Goal: Manage account settings

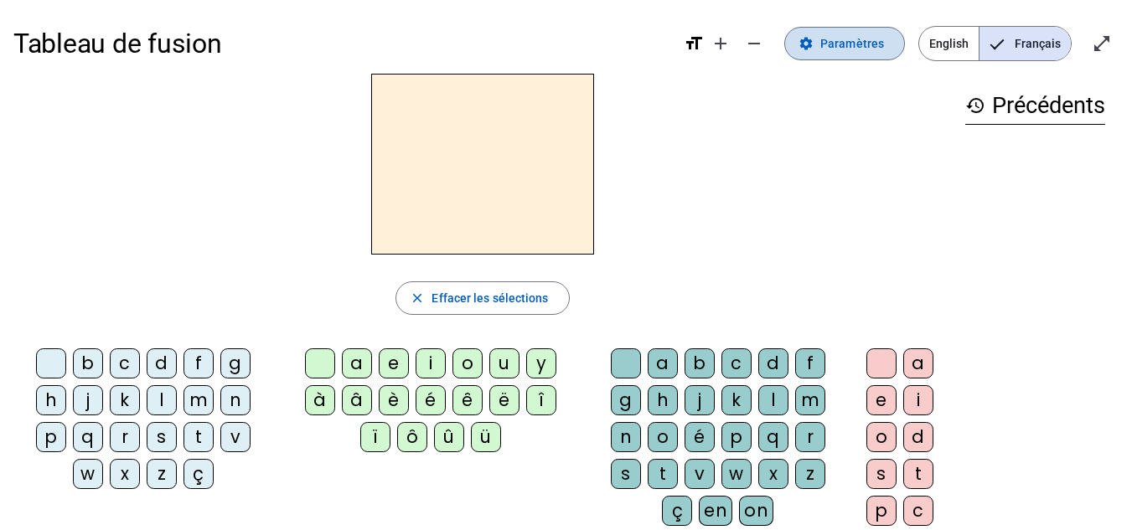
click at [860, 42] on span "Paramètres" at bounding box center [852, 44] width 64 height 20
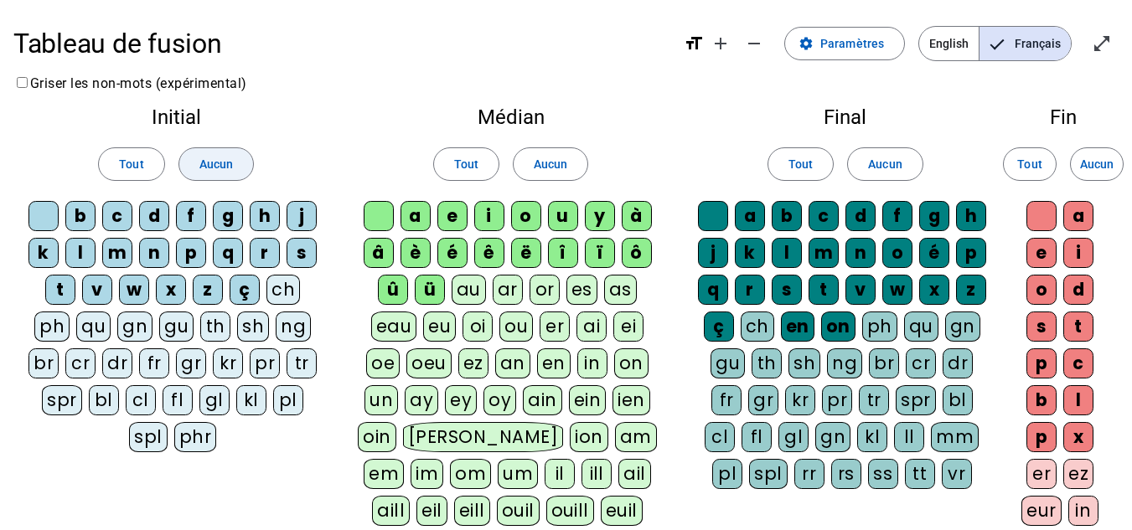
click at [206, 160] on span "Aucun" at bounding box center [216, 164] width 34 height 20
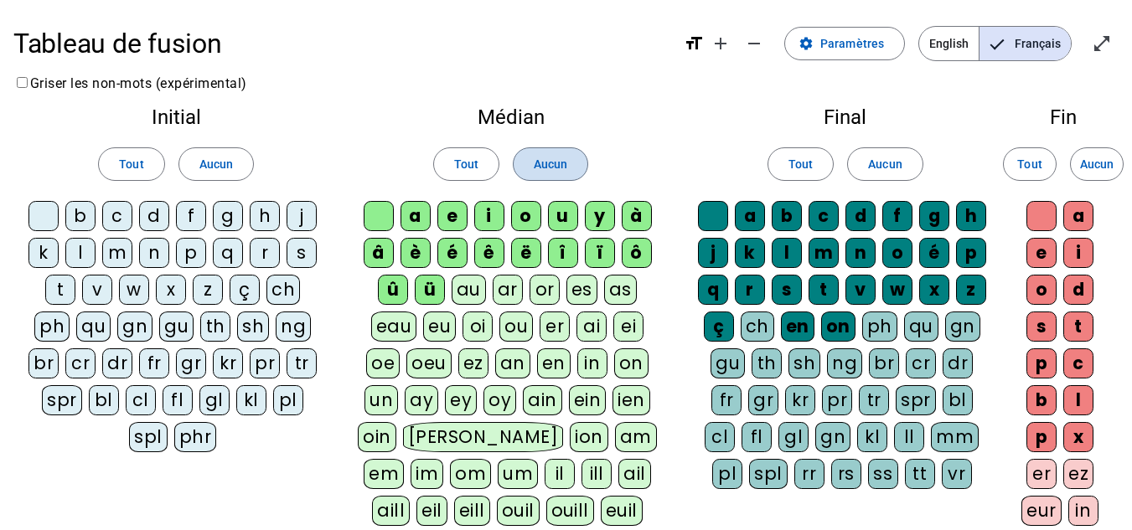
click at [545, 166] on span "Aucun" at bounding box center [551, 164] width 34 height 20
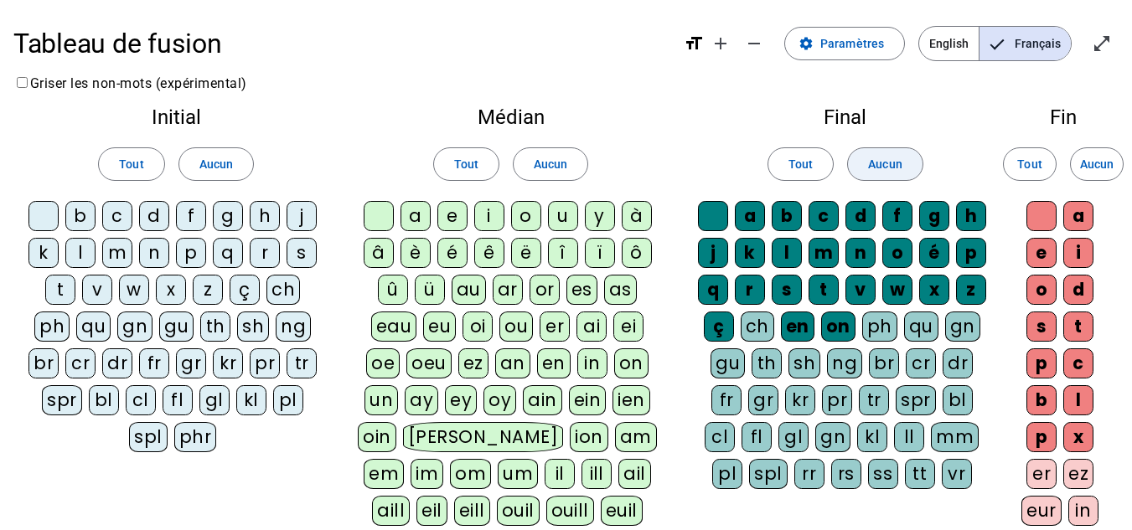
click at [901, 158] on span "Aucun" at bounding box center [885, 164] width 34 height 20
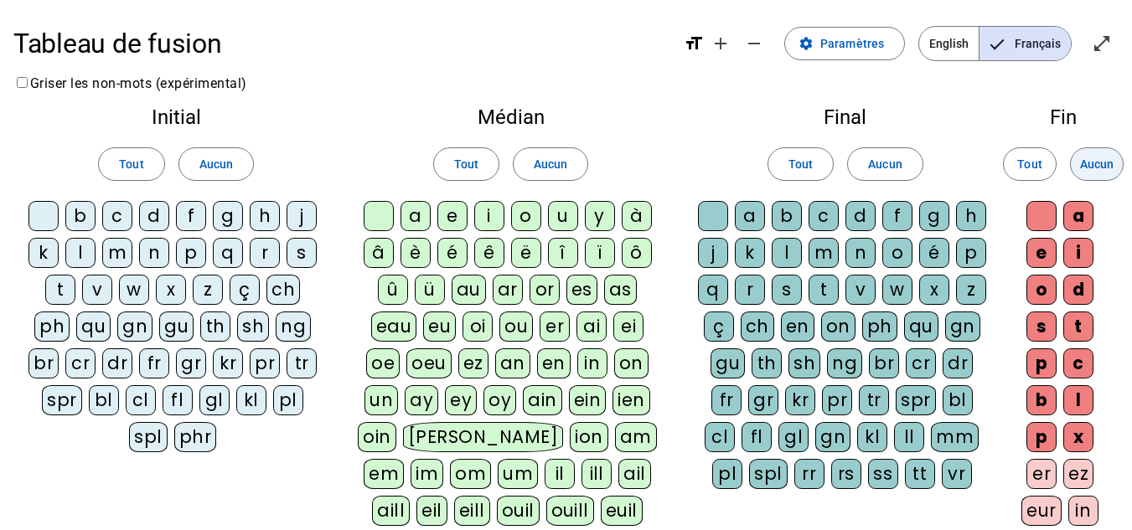
click at [1103, 161] on span "Aucun" at bounding box center [1097, 164] width 34 height 20
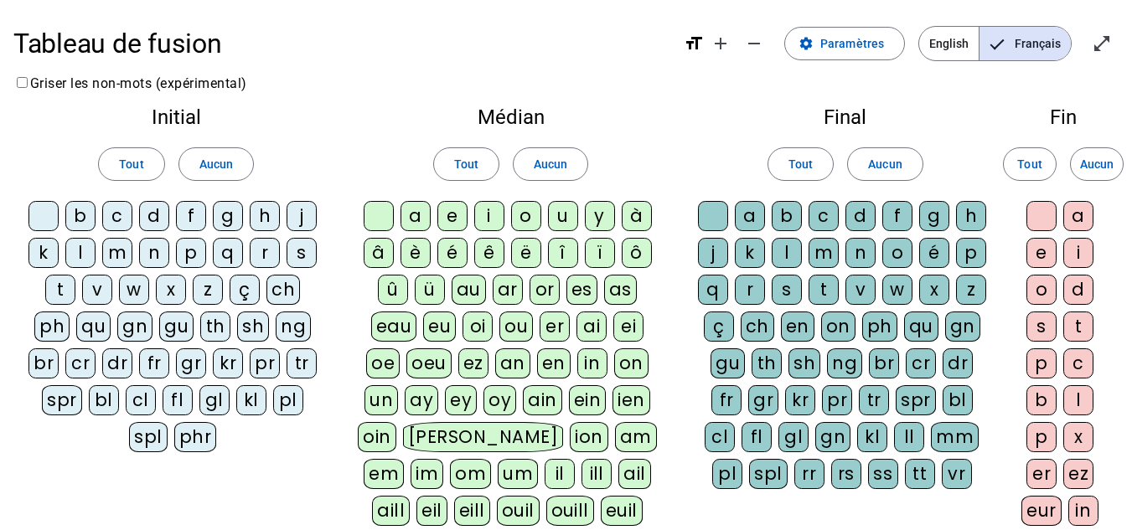
click at [302, 256] on div "s" at bounding box center [301, 253] width 30 height 30
click at [549, 218] on div "u" at bounding box center [563, 216] width 30 height 30
click at [826, 214] on div "c" at bounding box center [823, 216] width 30 height 30
click at [116, 219] on div "c" at bounding box center [117, 216] width 30 height 30
click at [457, 215] on div "e" at bounding box center [452, 216] width 30 height 30
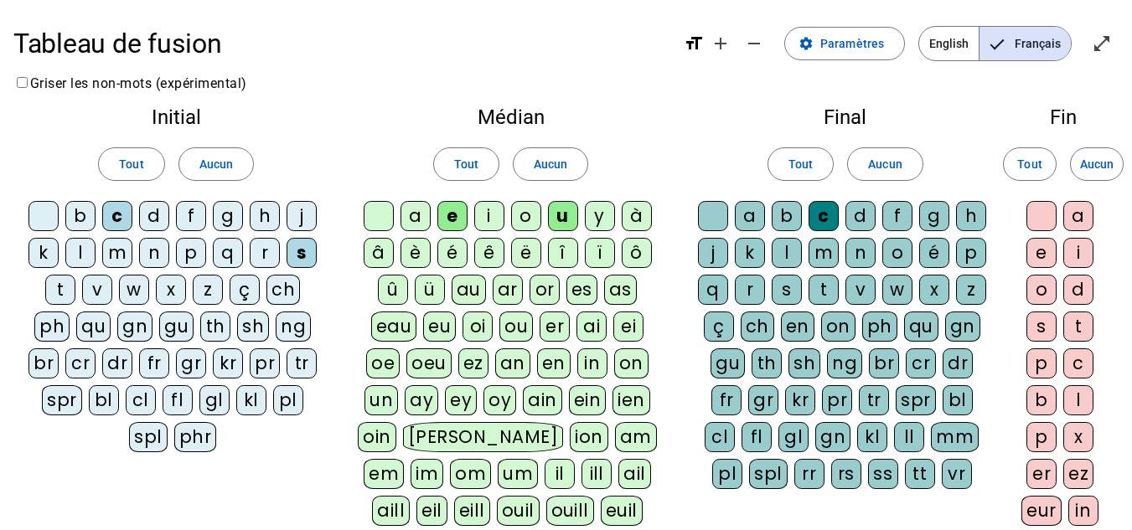
click at [85, 255] on div "l" at bounding box center [80, 253] width 30 height 30
click at [149, 209] on div "d" at bounding box center [154, 216] width 30 height 30
click at [90, 292] on div "v" at bounding box center [97, 290] width 30 height 30
click at [420, 214] on div "a" at bounding box center [415, 216] width 30 height 30
click at [77, 218] on div "b" at bounding box center [80, 216] width 30 height 30
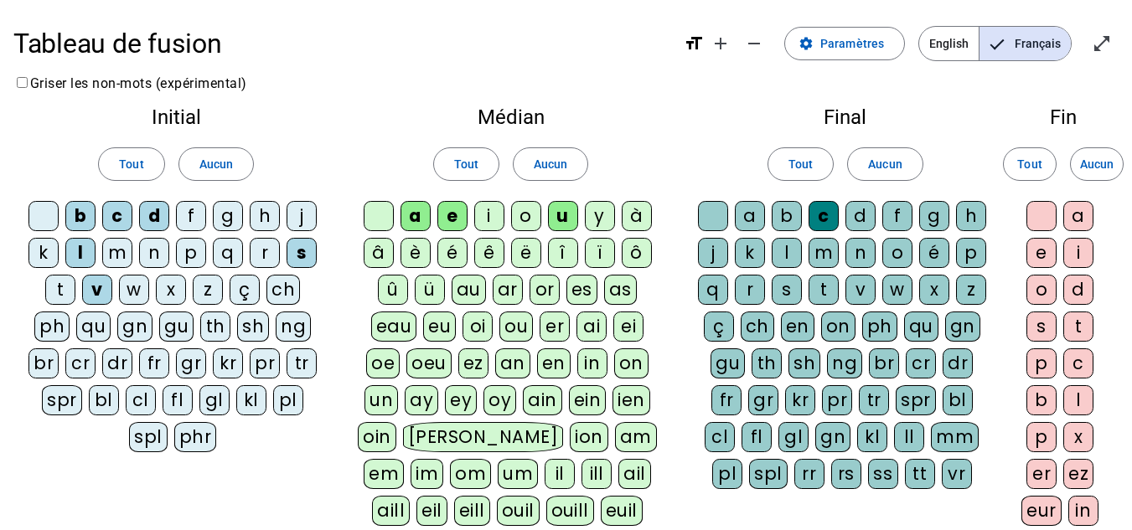
click at [69, 286] on div "t" at bounding box center [60, 290] width 30 height 30
click at [523, 213] on div "o" at bounding box center [526, 216] width 30 height 30
click at [260, 252] on div "r" at bounding box center [265, 253] width 30 height 30
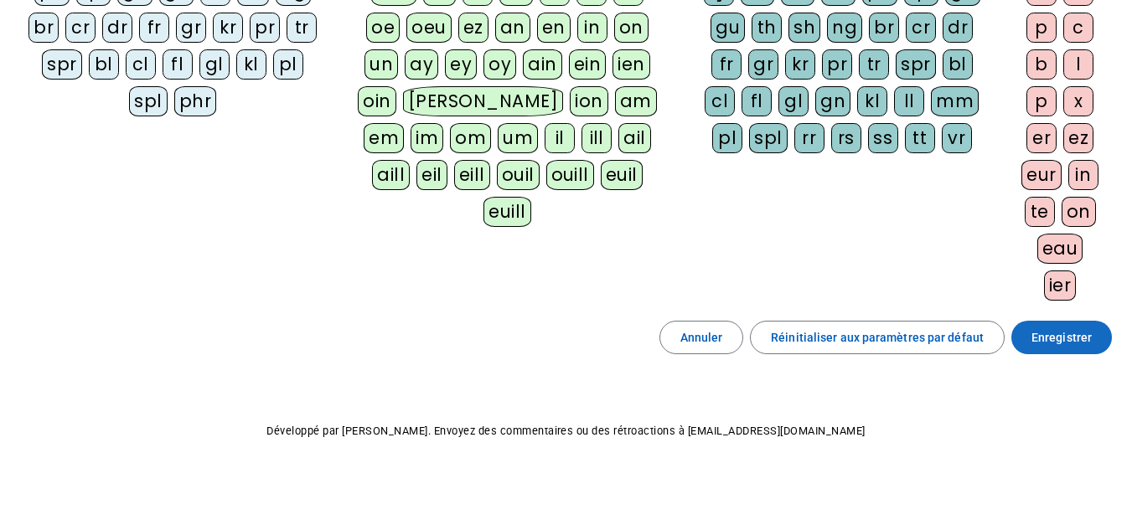
click at [1051, 338] on span "Enregistrer" at bounding box center [1061, 338] width 60 height 20
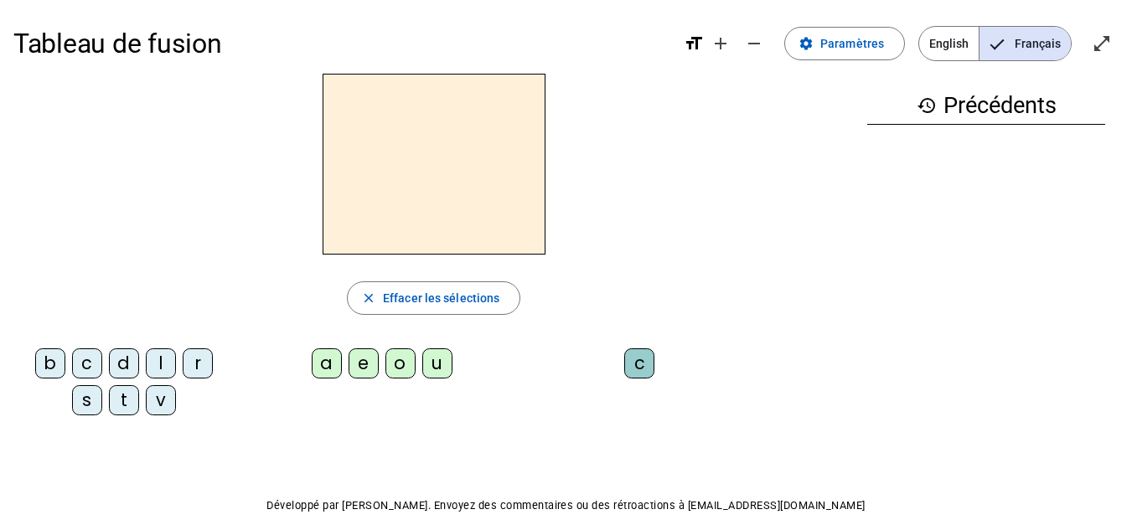
click at [85, 405] on div "s" at bounding box center [87, 400] width 30 height 30
click at [364, 359] on div "e" at bounding box center [363, 363] width 30 height 30
click at [101, 363] on div "c" at bounding box center [87, 363] width 30 height 30
click at [151, 363] on div "l" at bounding box center [161, 363] width 30 height 30
click at [129, 364] on div "d" at bounding box center [124, 363] width 30 height 30
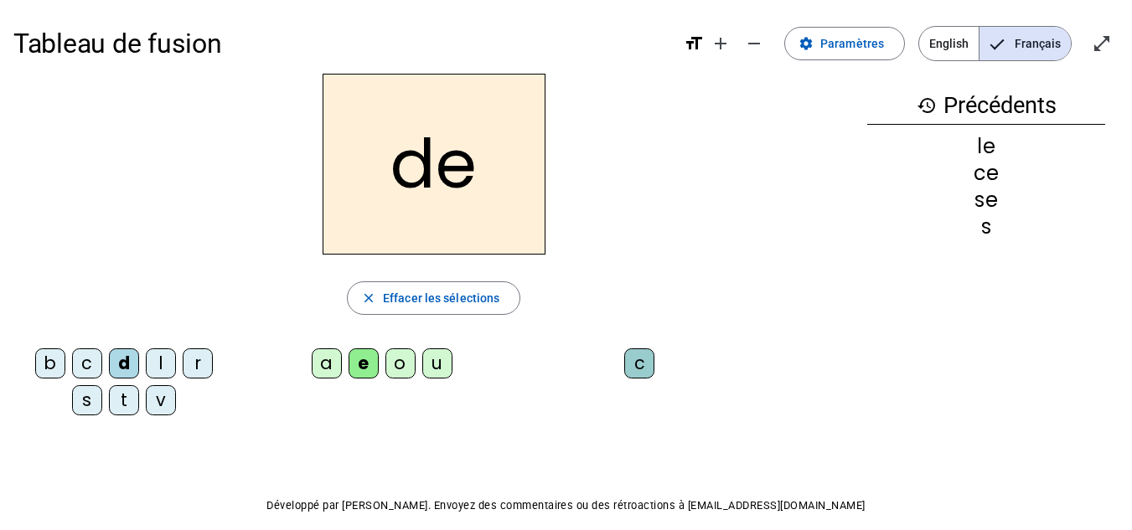
click at [448, 357] on div "u" at bounding box center [437, 363] width 30 height 30
click at [152, 351] on div "l" at bounding box center [161, 363] width 30 height 30
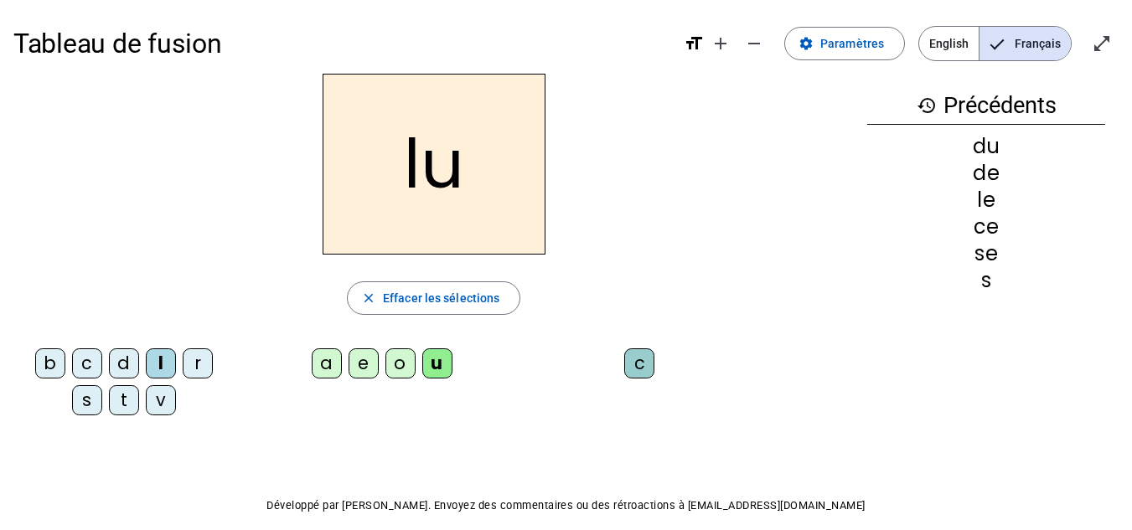
click at [442, 184] on h2 "lu" at bounding box center [433, 164] width 223 height 181
click at [164, 400] on div "v" at bounding box center [161, 400] width 30 height 30
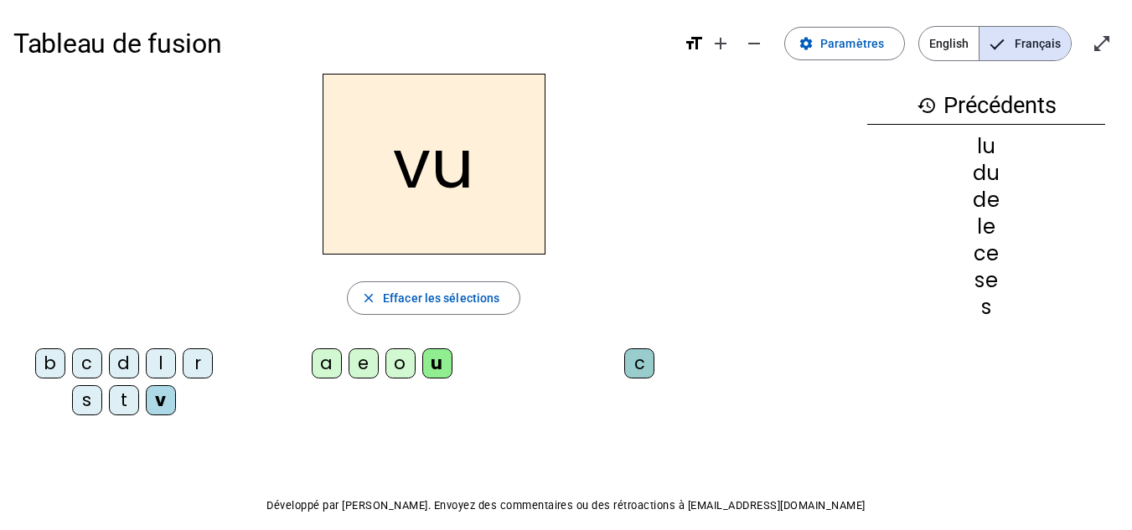
click at [85, 408] on div "s" at bounding box center [87, 400] width 30 height 30
click at [638, 360] on div "c" at bounding box center [639, 363] width 30 height 30
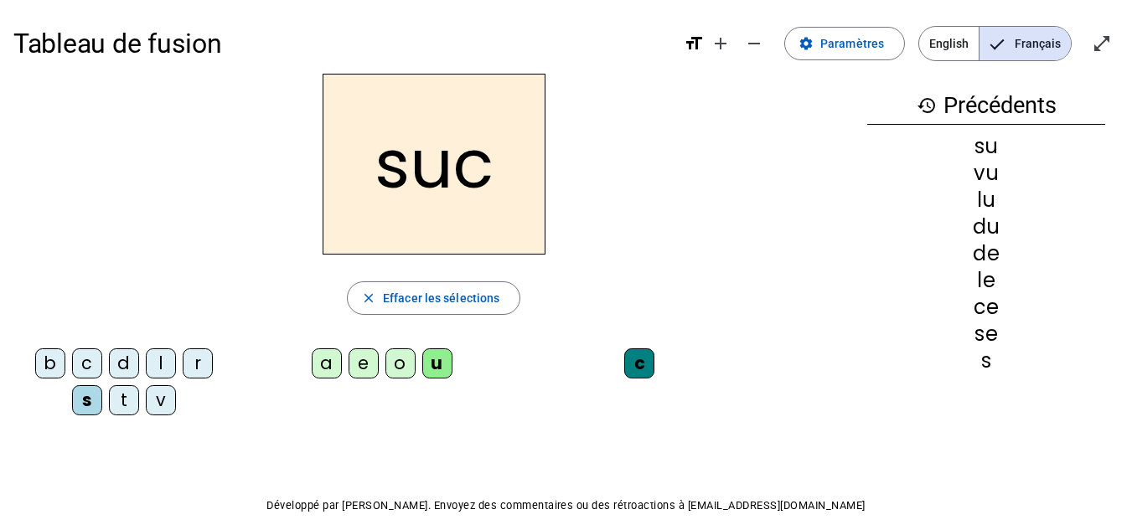
click at [373, 358] on div "e" at bounding box center [363, 363] width 30 height 30
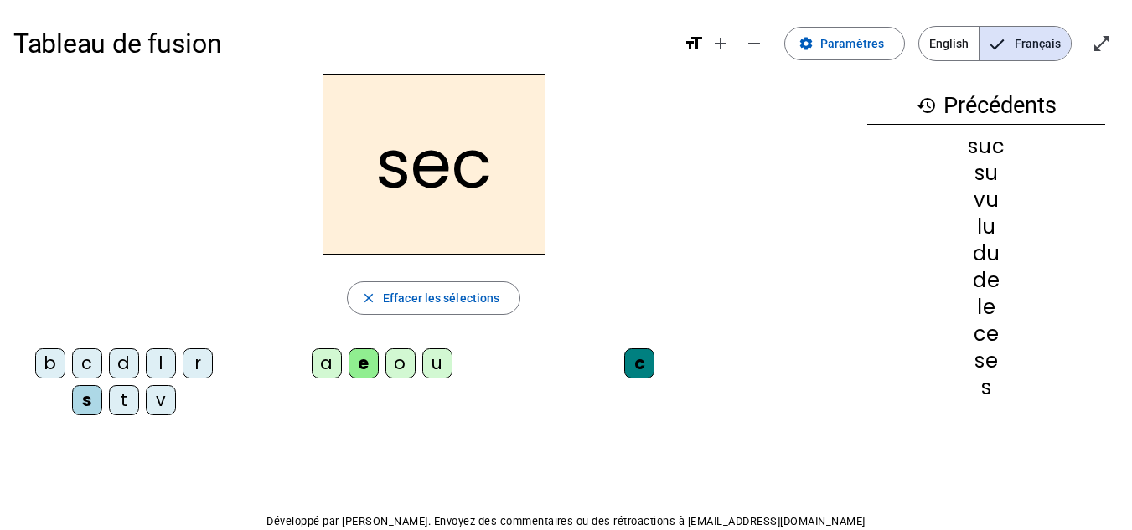
click at [318, 357] on div "a" at bounding box center [327, 363] width 30 height 30
click at [162, 358] on div "l" at bounding box center [161, 363] width 30 height 30
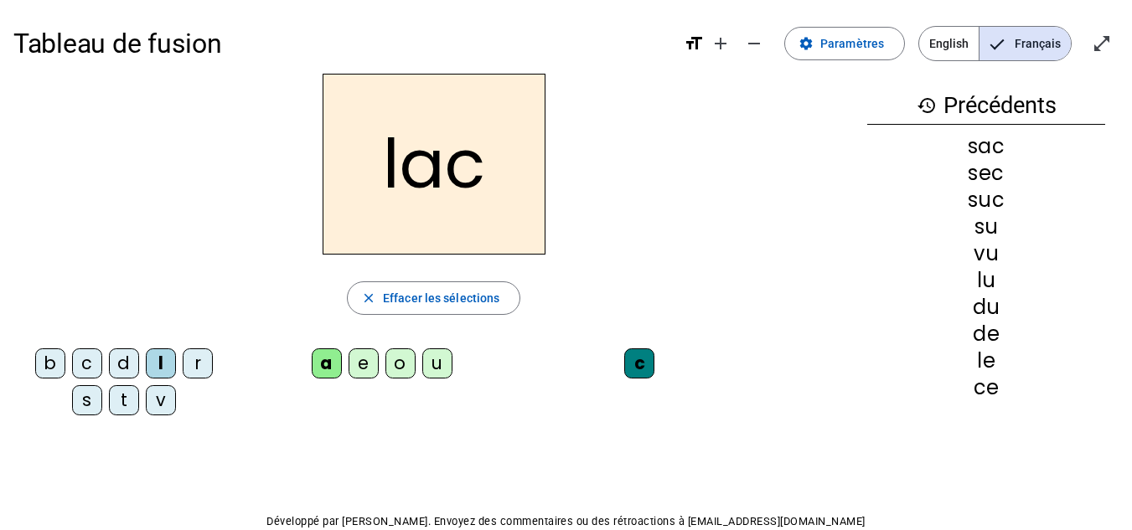
click at [54, 360] on div "b" at bounding box center [50, 363] width 30 height 30
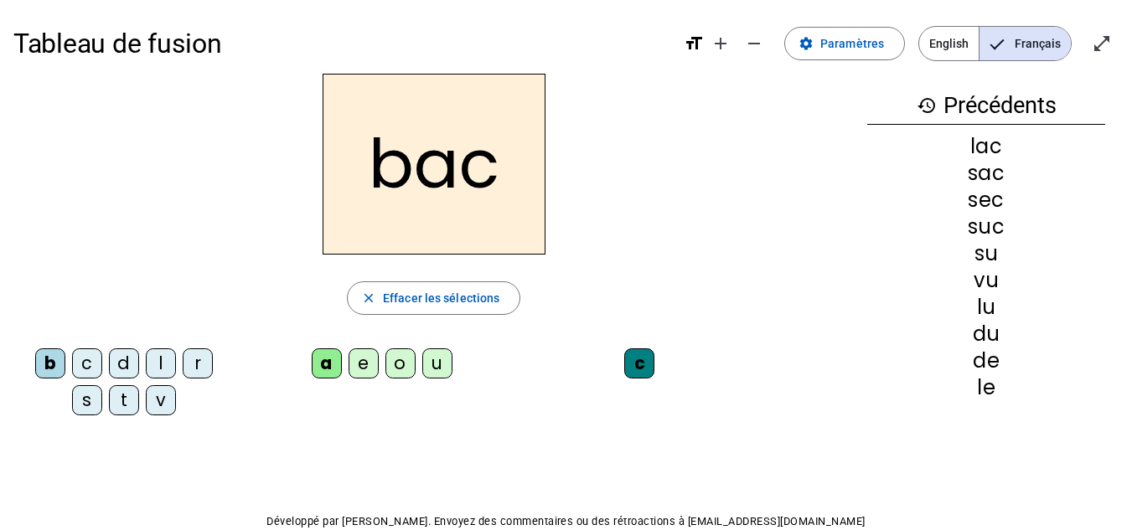
click at [116, 409] on div "t" at bounding box center [124, 400] width 30 height 30
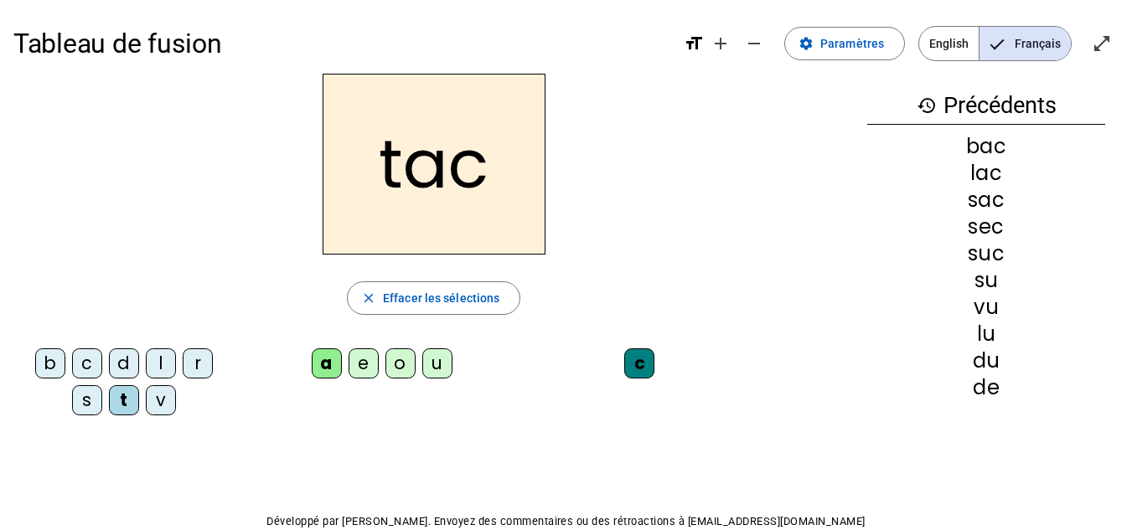
click at [400, 352] on div "o" at bounding box center [400, 363] width 30 height 30
click at [203, 355] on div "r" at bounding box center [198, 363] width 30 height 30
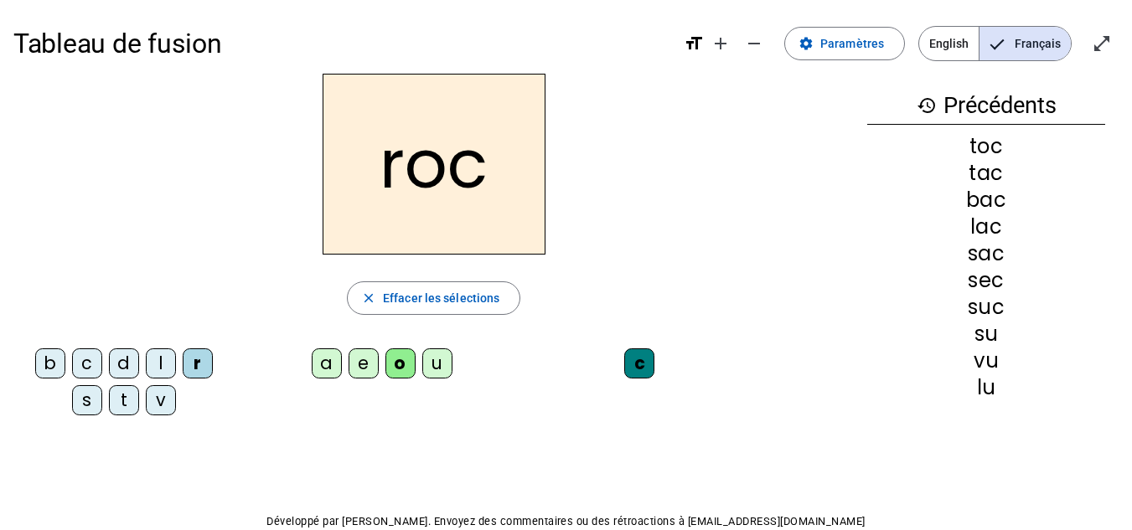
click at [85, 407] on div "s" at bounding box center [87, 400] width 30 height 30
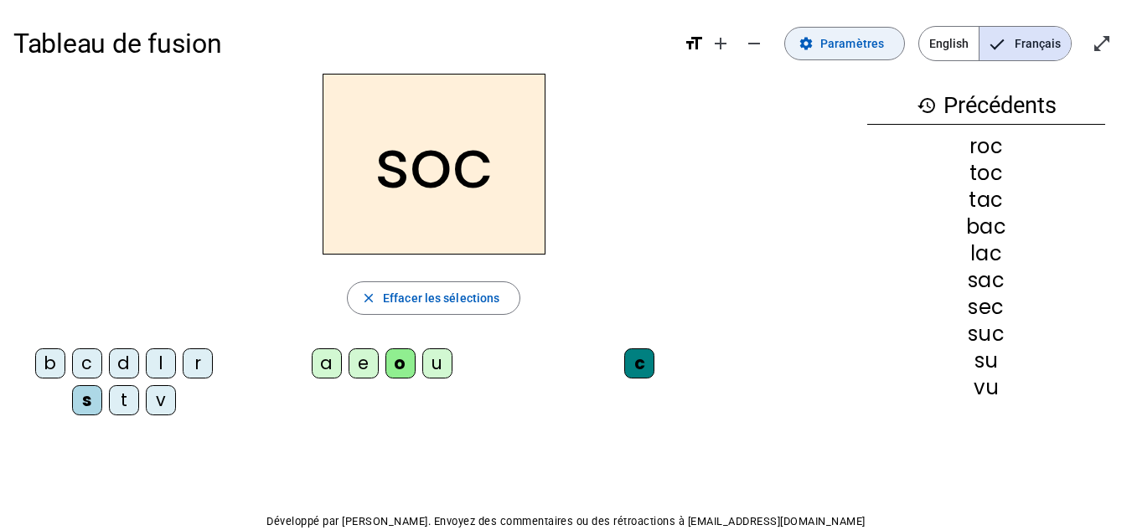
click at [851, 40] on span "Paramètres" at bounding box center [852, 44] width 64 height 20
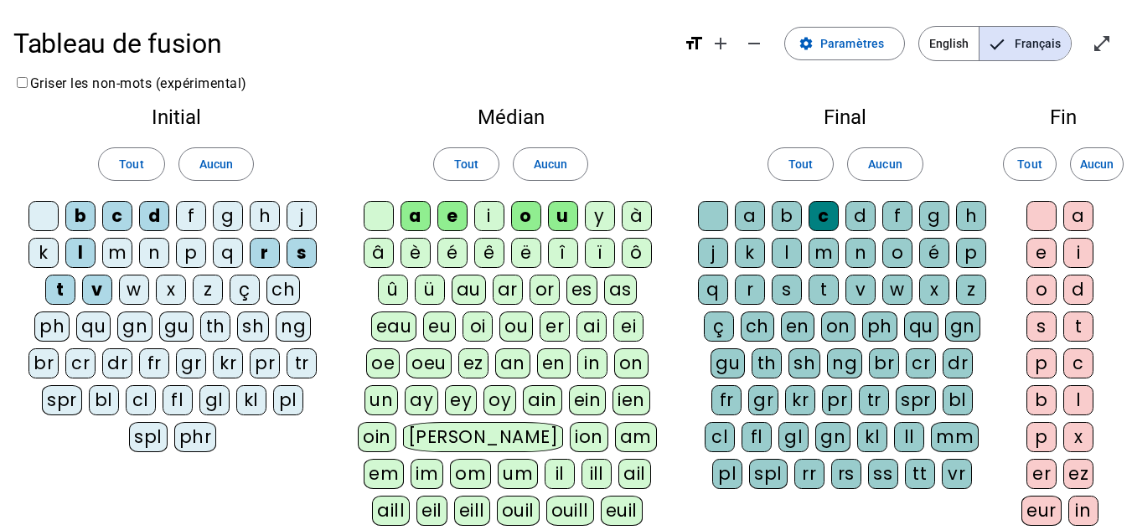
click at [788, 250] on div "l" at bounding box center [786, 253] width 30 height 30
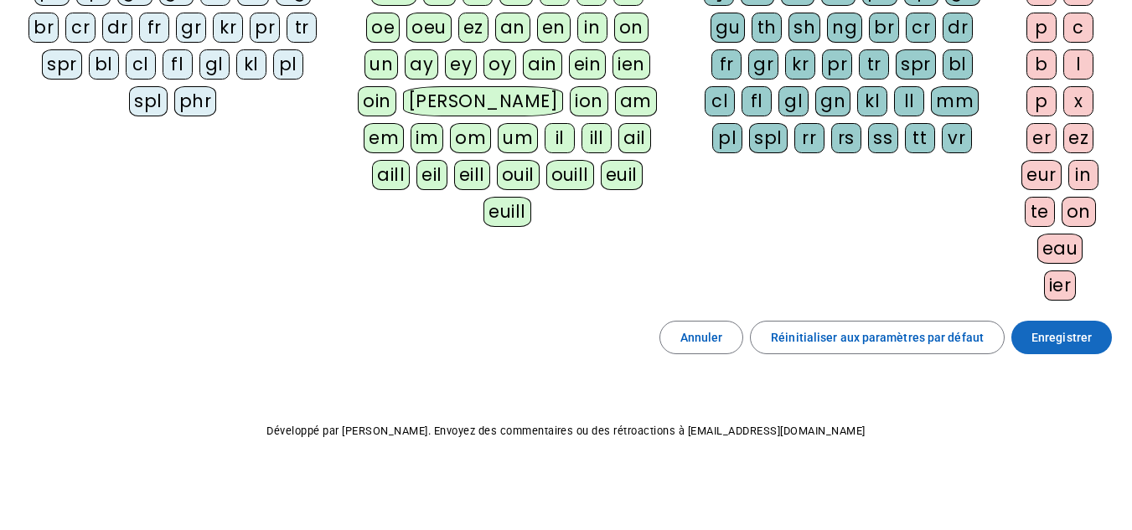
click at [1036, 338] on span "Enregistrer" at bounding box center [1061, 338] width 60 height 20
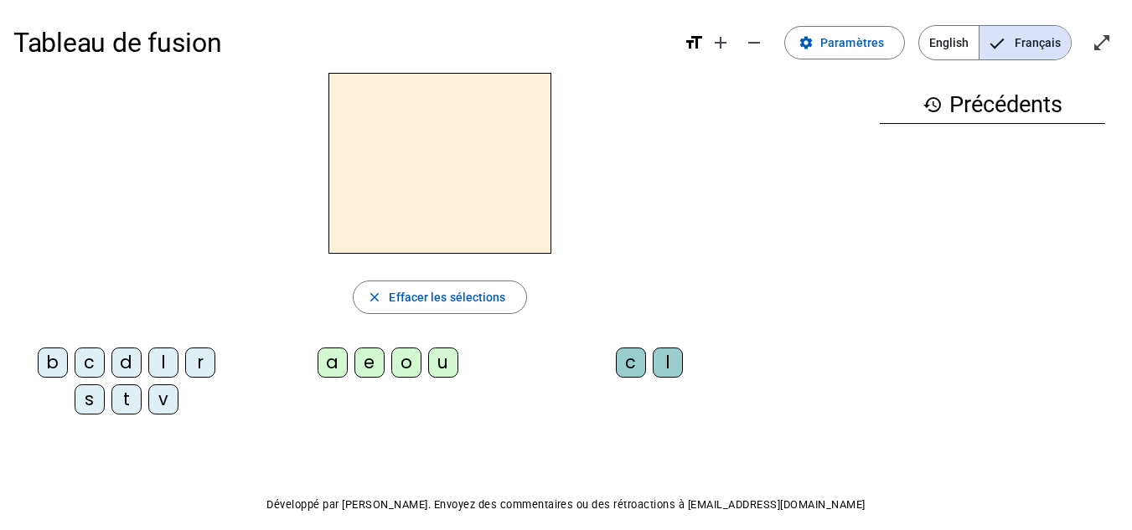
scroll to position [2, 0]
click at [92, 401] on div "s" at bounding box center [90, 399] width 30 height 30
click at [407, 359] on div "o" at bounding box center [406, 362] width 30 height 30
click at [625, 366] on div "c" at bounding box center [631, 362] width 30 height 30
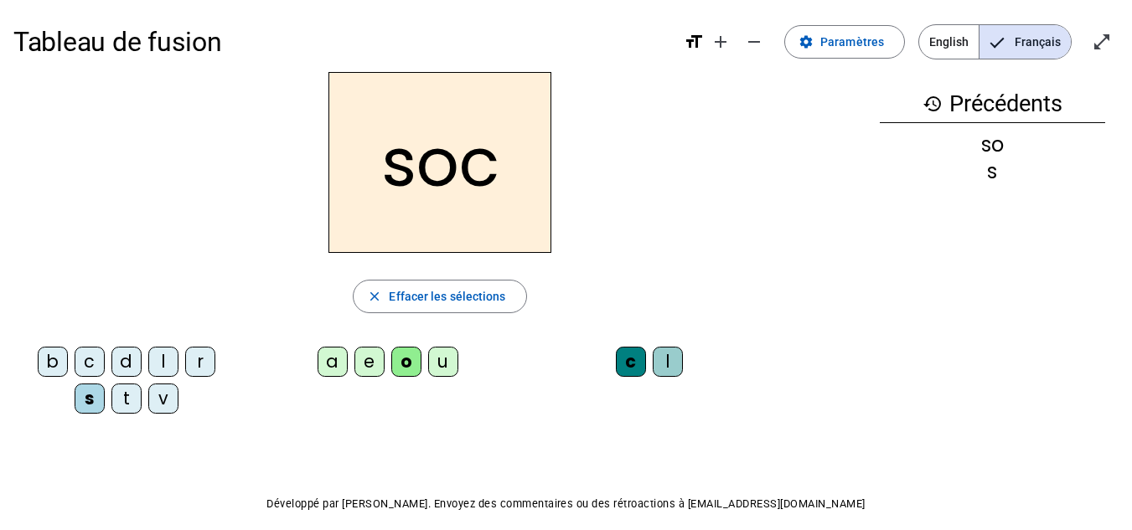
click at [668, 364] on div "l" at bounding box center [668, 362] width 30 height 30
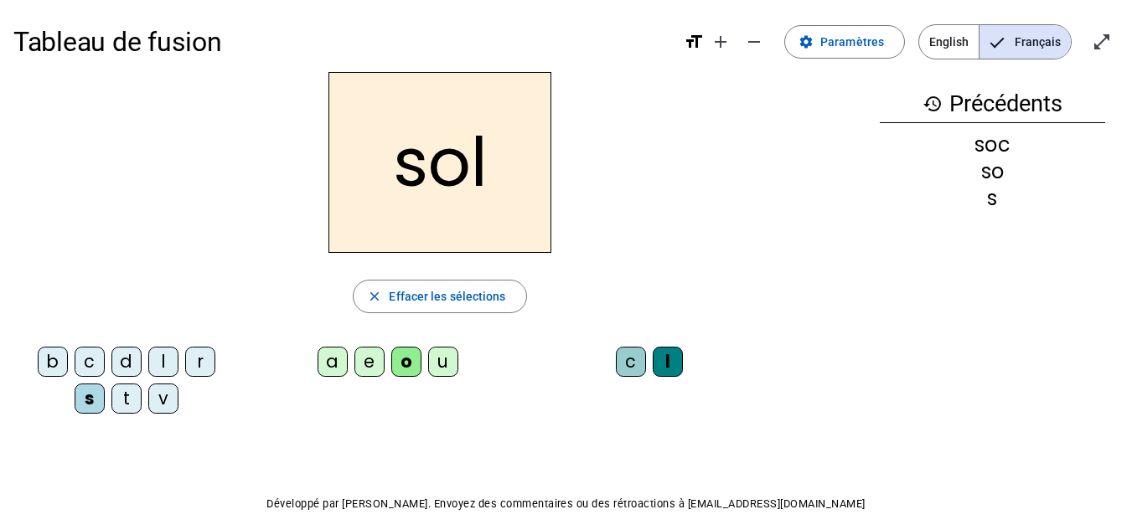
click at [47, 361] on div "b" at bounding box center [53, 362] width 30 height 30
